Goal: Task Accomplishment & Management: Manage account settings

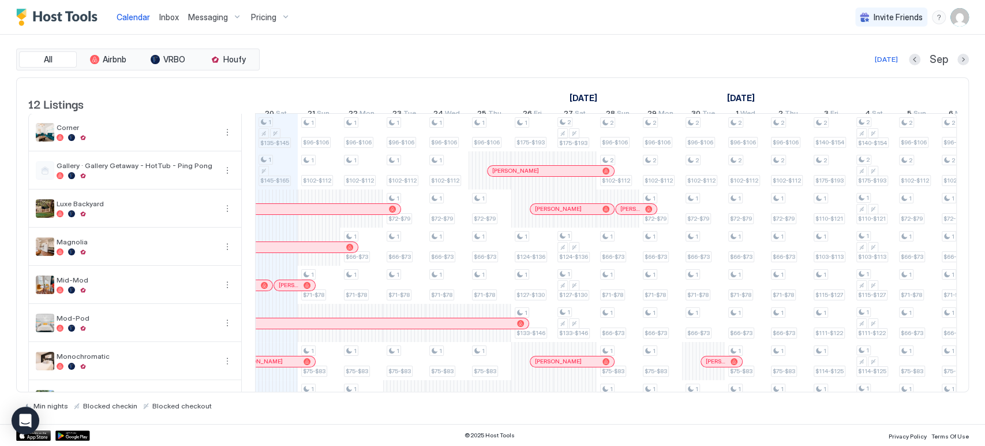
click at [272, 28] on button "Pricing" at bounding box center [270, 17] width 48 height 34
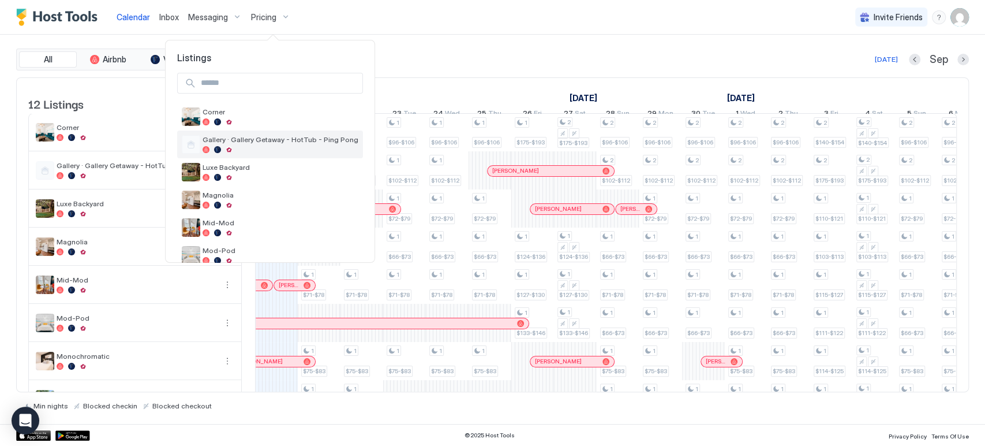
click at [280, 141] on span "Gallery · Gallery Getaway - HotTub - Ping Pong" at bounding box center [281, 139] width 156 height 9
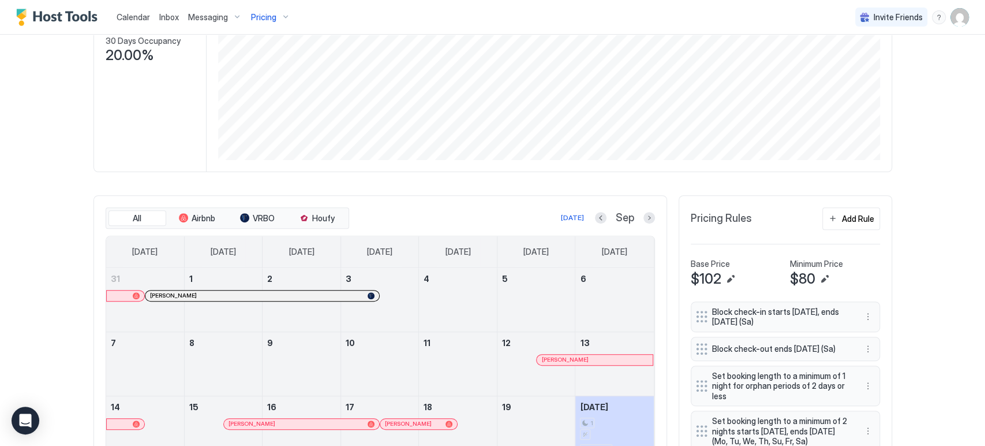
scroll to position [256, 0]
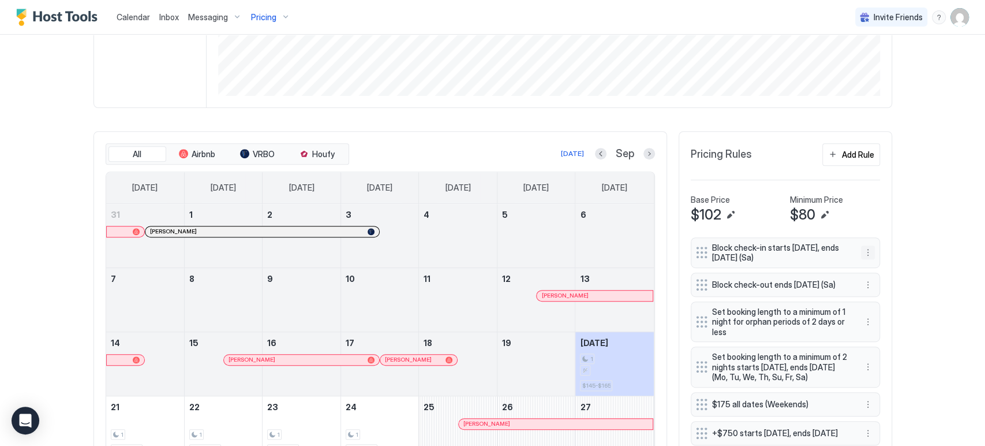
click at [865, 248] on button "More options" at bounding box center [868, 252] width 14 height 14
click at [867, 265] on div "Edit" at bounding box center [873, 267] width 25 height 9
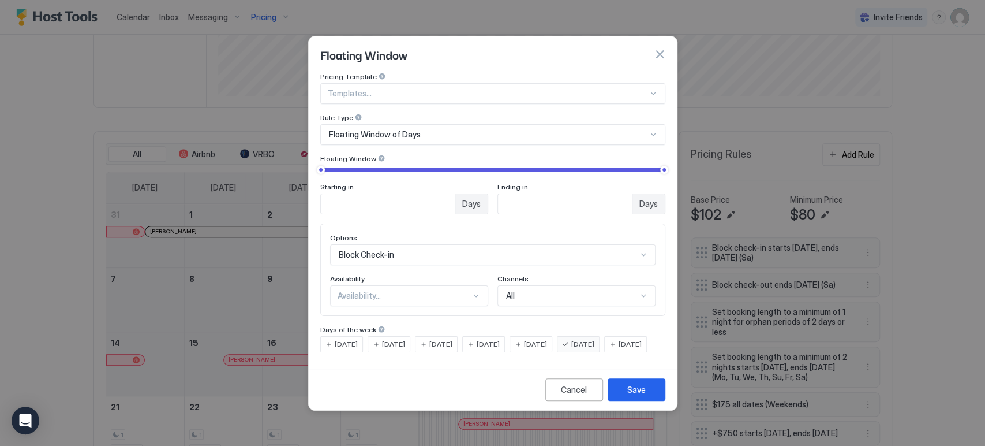
click at [447, 294] on div "Availability..." at bounding box center [409, 295] width 158 height 21
click at [428, 340] on div "Blocked" at bounding box center [409, 344] width 143 height 9
drag, startPoint x: 657, startPoint y: 399, endPoint x: 667, endPoint y: 378, distance: 23.0
click at [656, 399] on button "Save" at bounding box center [637, 389] width 58 height 23
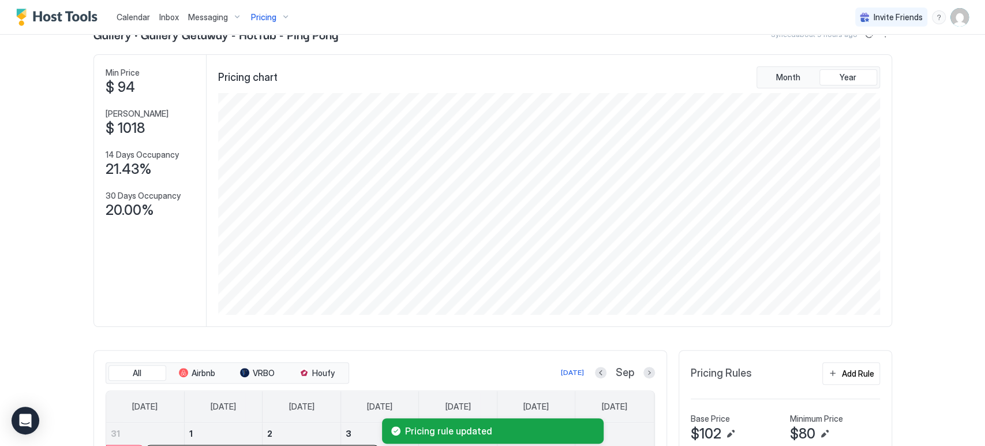
scroll to position [0, 0]
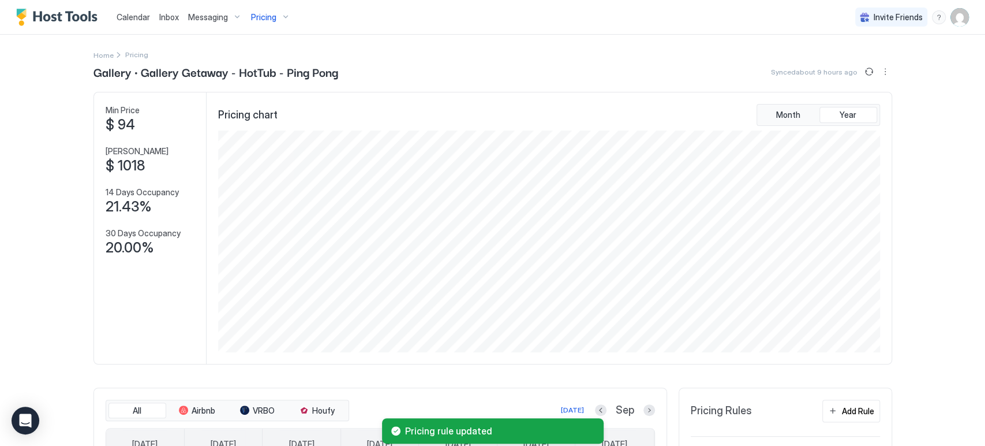
click at [270, 16] on span "Pricing" at bounding box center [263, 17] width 25 height 10
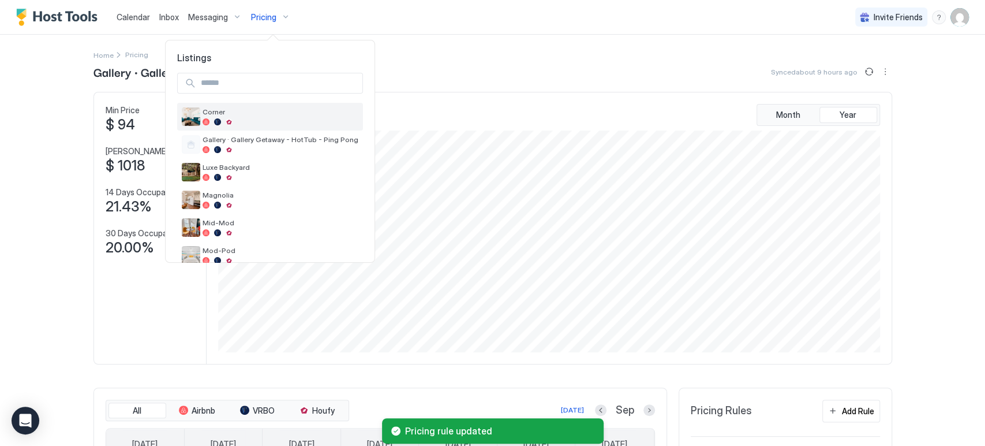
click at [260, 119] on div at bounding box center [281, 121] width 156 height 7
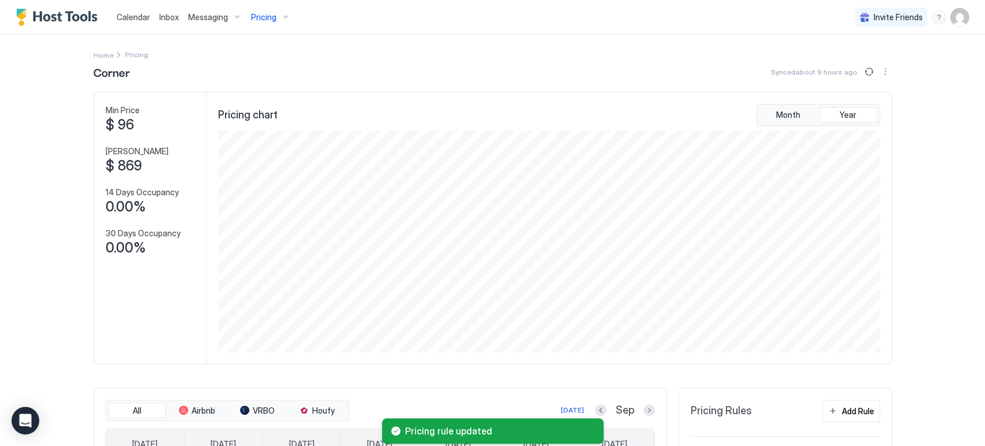
scroll to position [128, 0]
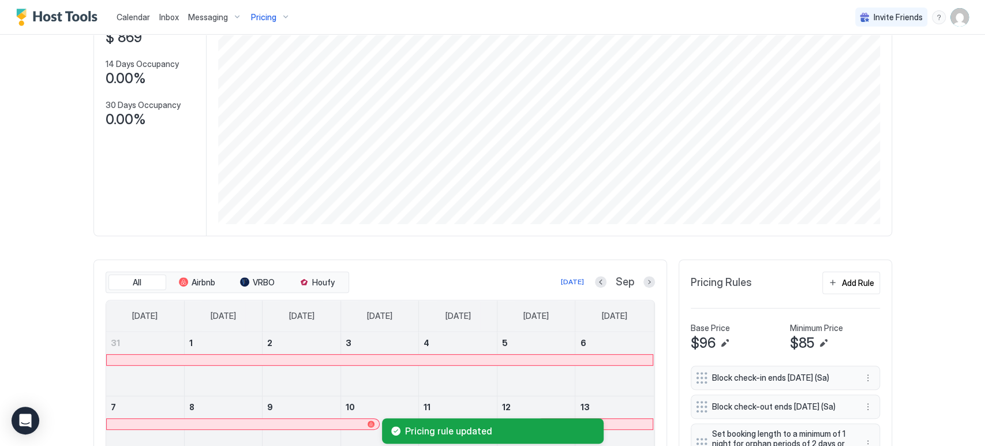
click at [854, 377] on div "Block check-in ends in 180 days (Sa)" at bounding box center [785, 377] width 189 height 24
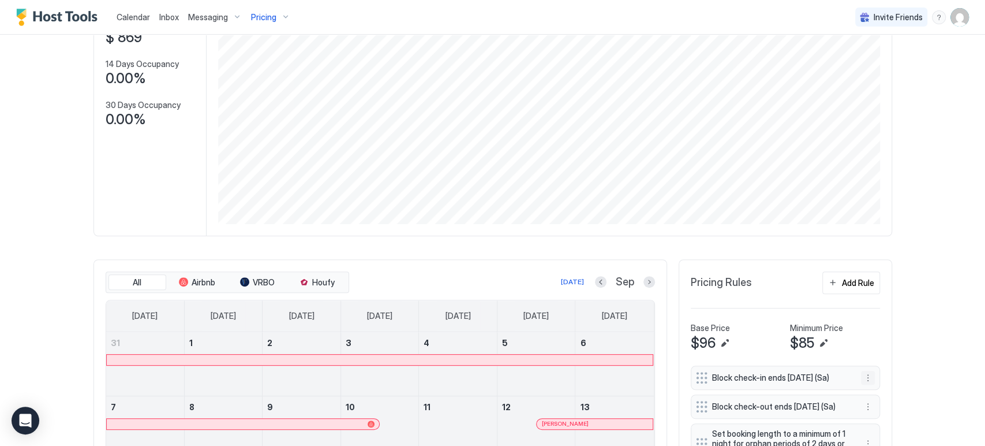
click at [863, 378] on button "More options" at bounding box center [868, 377] width 14 height 14
click at [886, 392] on div "Edit" at bounding box center [877, 393] width 43 height 18
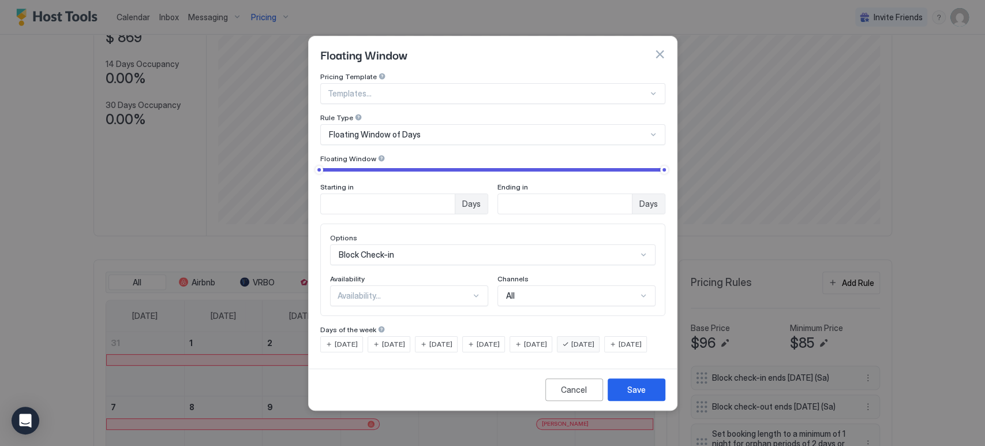
type input "*"
click at [446, 194] on input "*" at bounding box center [388, 204] width 134 height 20
click at [434, 290] on div "Availability..." at bounding box center [404, 295] width 133 height 10
click at [421, 334] on div "Blocked" at bounding box center [409, 345] width 157 height 23
click at [648, 401] on button "Save" at bounding box center [637, 389] width 58 height 23
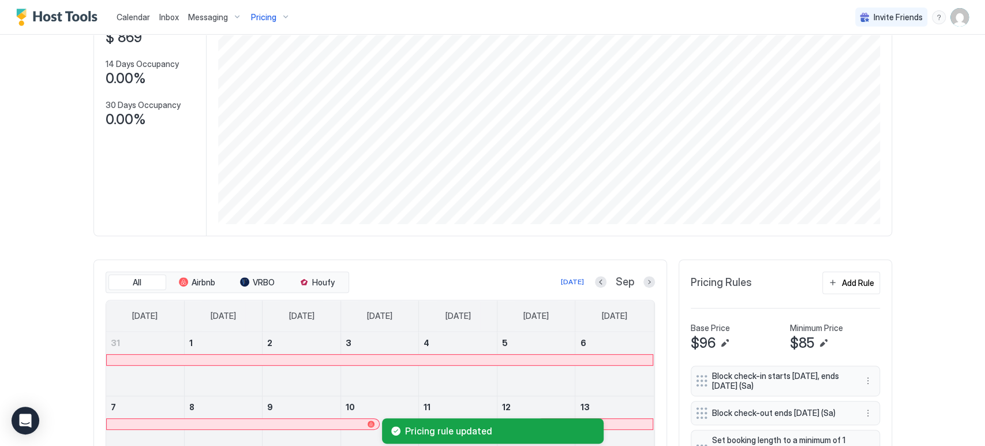
scroll to position [0, 0]
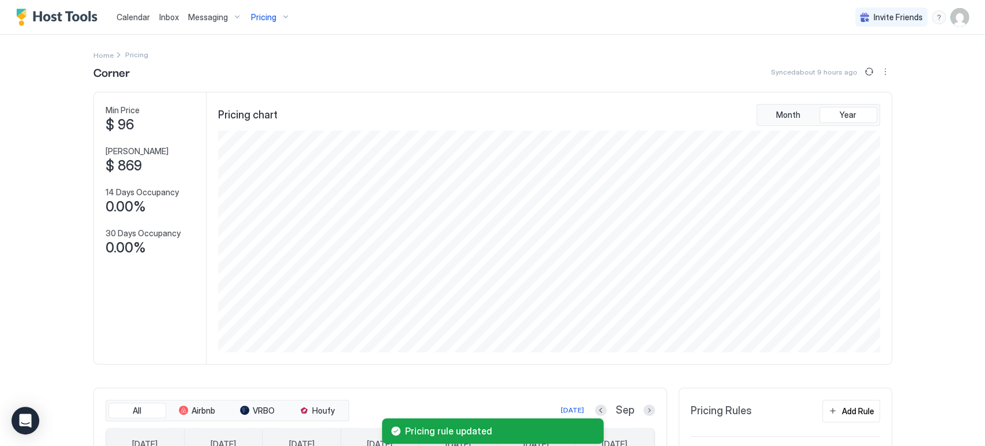
click at [279, 18] on div "Pricing" at bounding box center [270, 18] width 48 height 20
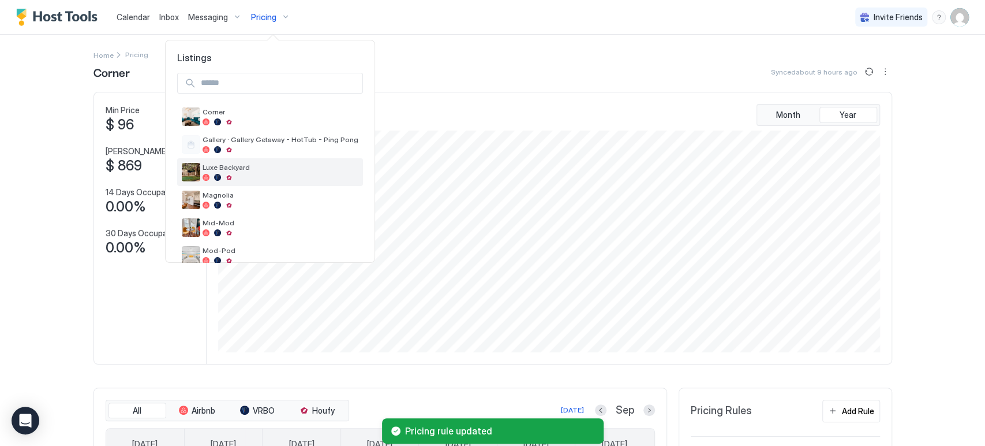
scroll to position [185, 0]
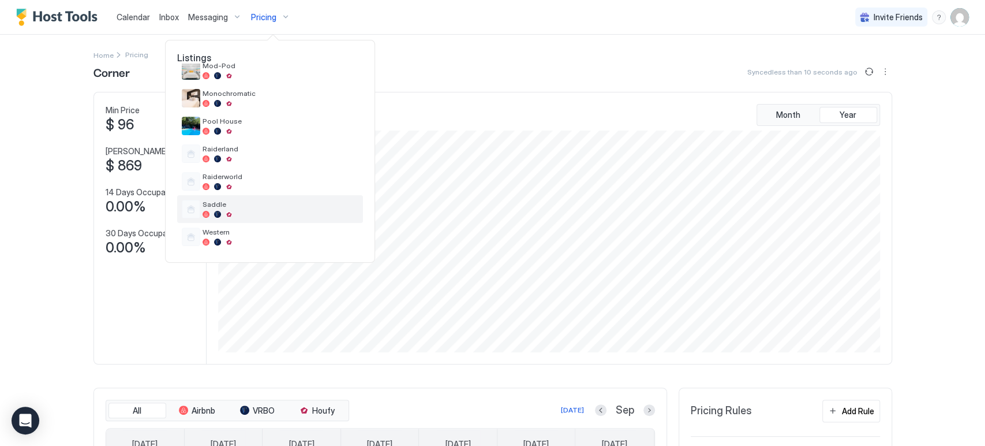
click at [266, 204] on span "Saddle" at bounding box center [281, 204] width 156 height 9
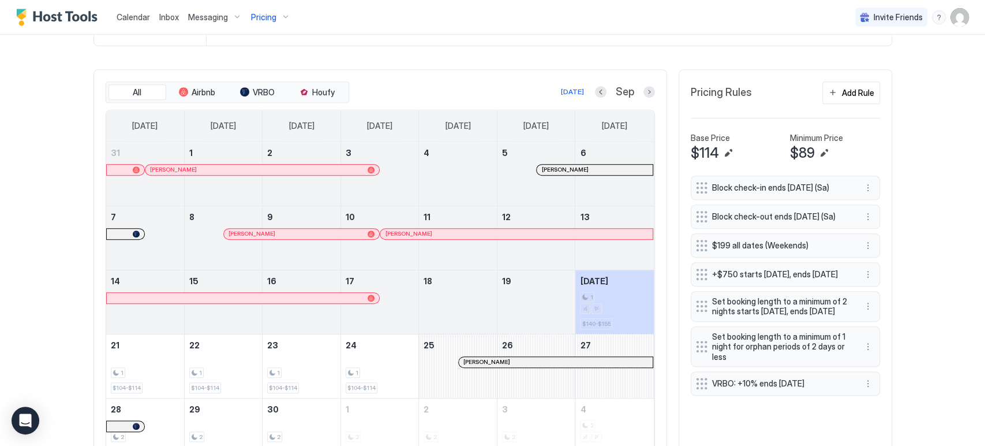
scroll to position [378, 0]
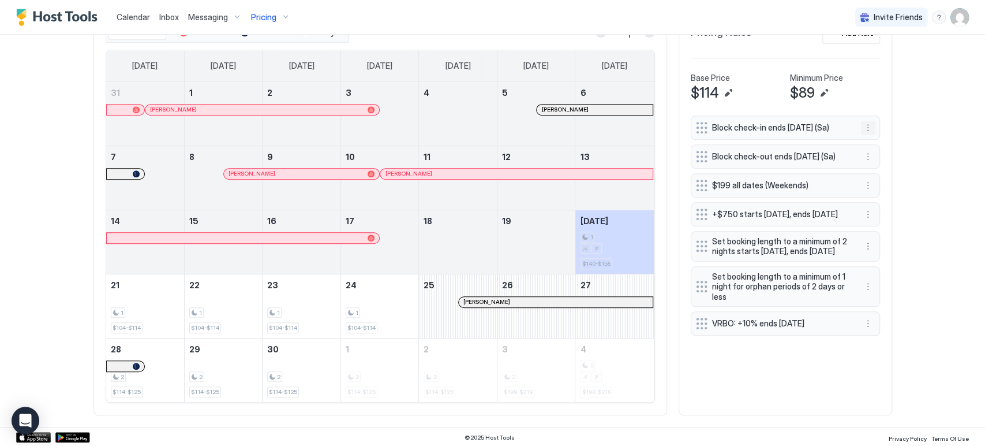
click at [863, 125] on button "More options" at bounding box center [868, 128] width 14 height 14
click at [870, 144] on div "Edit" at bounding box center [873, 143] width 25 height 9
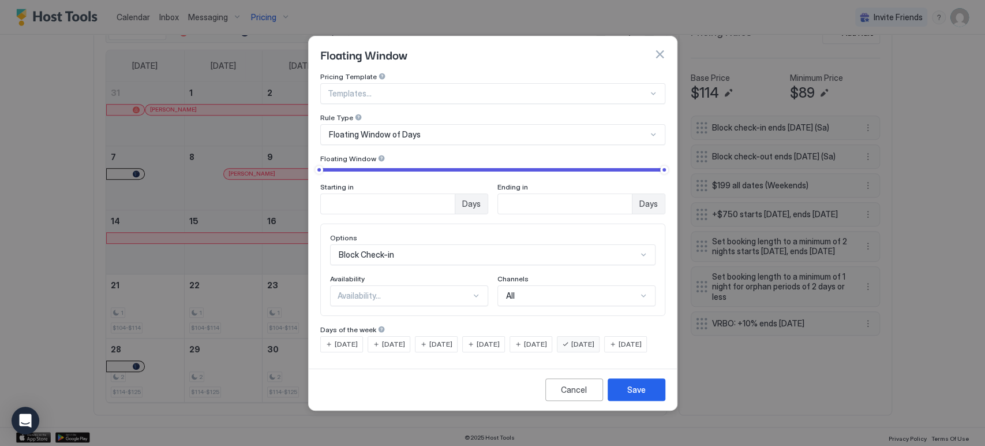
type input "*"
click at [444, 194] on input "*" at bounding box center [388, 204] width 134 height 20
click at [433, 291] on div "Availability..." at bounding box center [409, 295] width 158 height 21
click at [422, 340] on div "Blocked" at bounding box center [409, 344] width 143 height 9
click at [656, 399] on button "Save" at bounding box center [637, 389] width 58 height 23
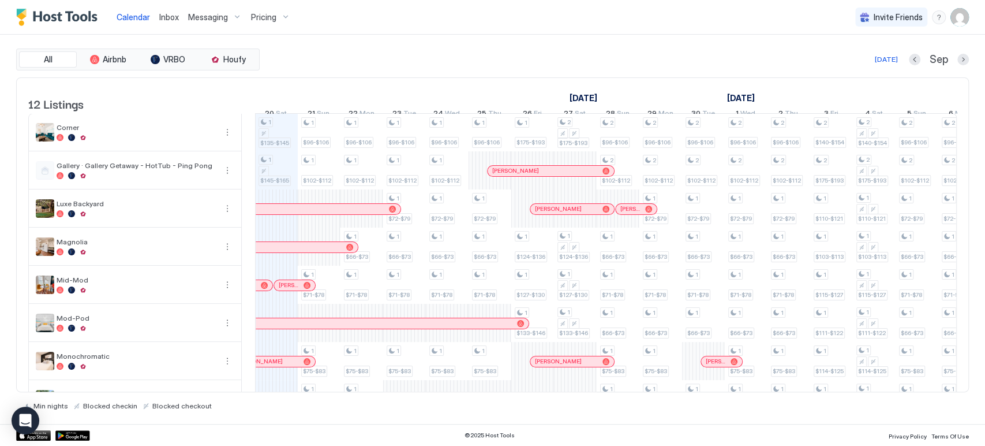
scroll to position [197, 0]
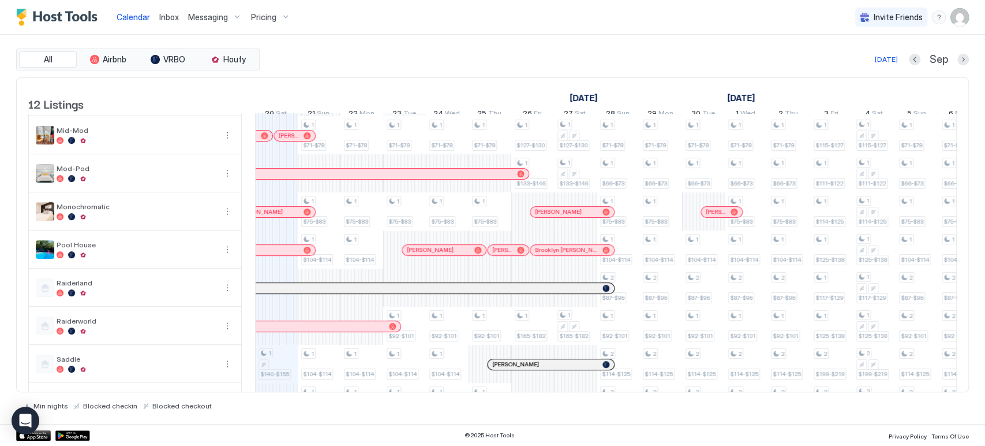
scroll to position [197, 0]
